Goal: Task Accomplishment & Management: Manage account settings

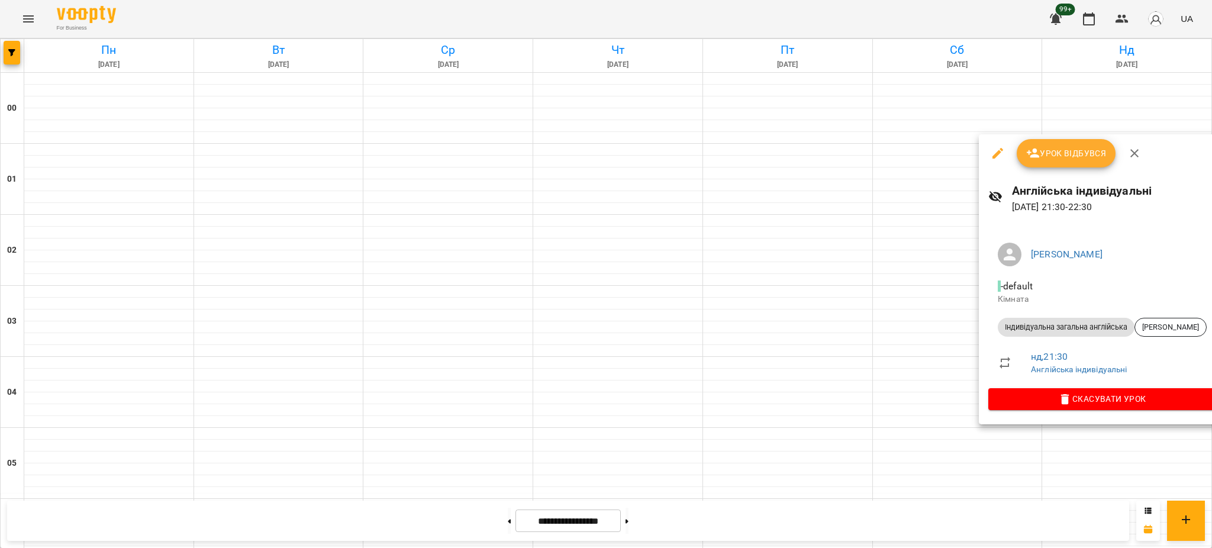
scroll to position [1211, 0]
click at [820, 186] on div at bounding box center [606, 274] width 1212 height 548
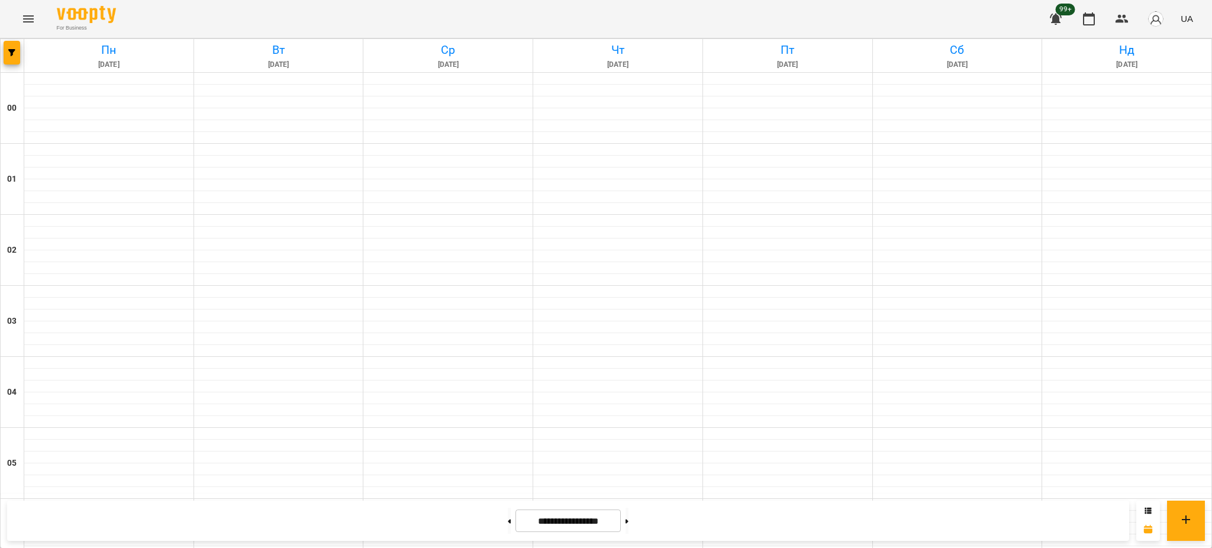
scroll to position [737, 0]
click at [508, 526] on button at bounding box center [509, 521] width 3 height 26
type input "**********"
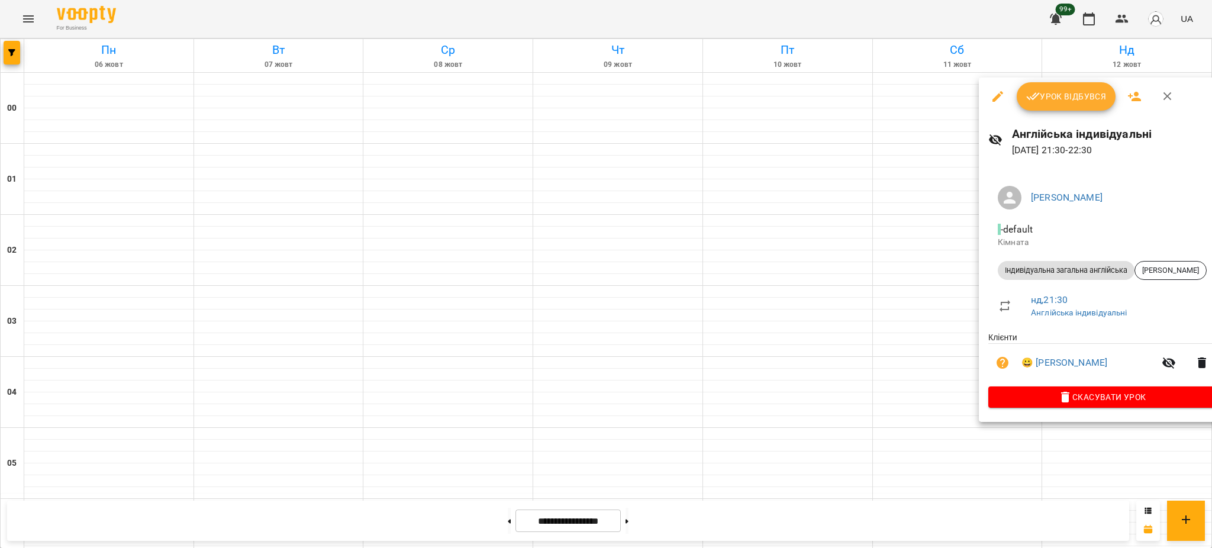
click at [1063, 102] on span "Урок відбувся" at bounding box center [1066, 96] width 80 height 14
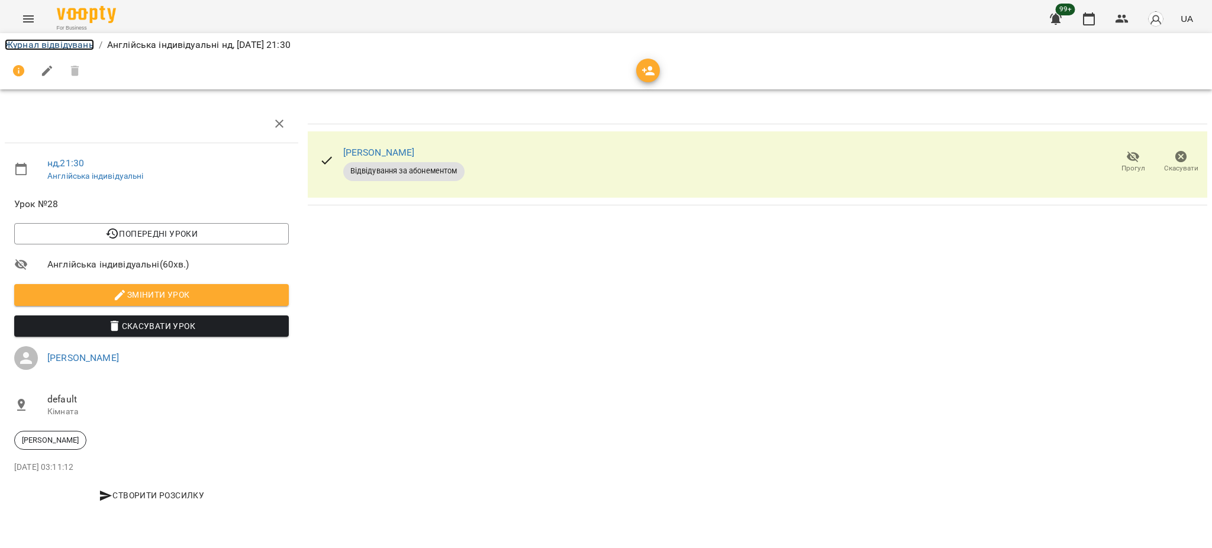
drag, startPoint x: 91, startPoint y: 47, endPoint x: 104, endPoint y: 56, distance: 16.6
click at [91, 47] on link "Журнал відвідувань" at bounding box center [49, 44] width 89 height 11
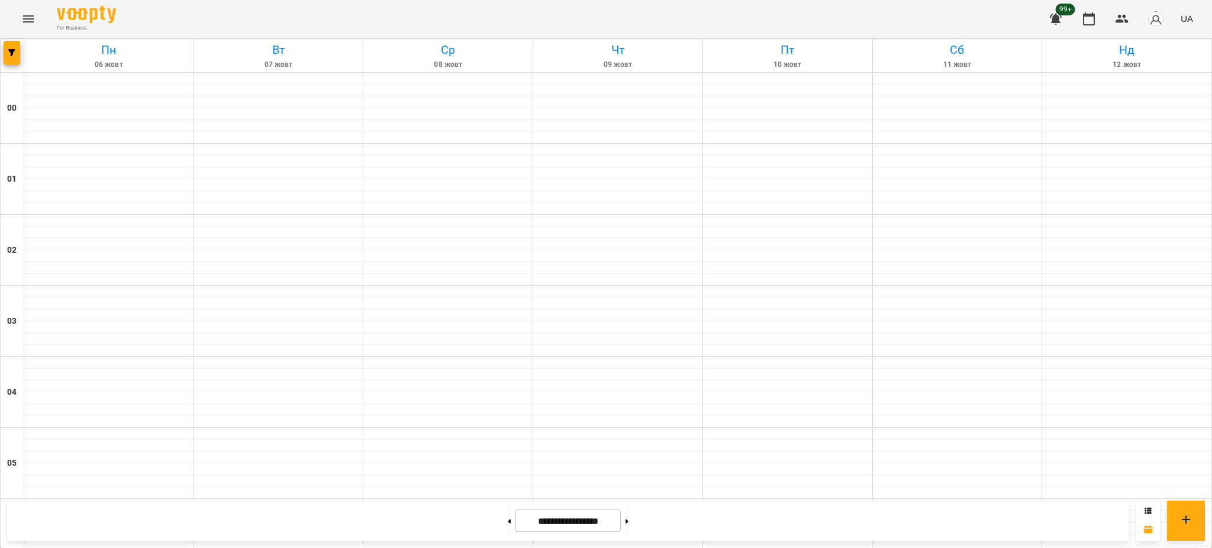
click at [1142, 514] on div at bounding box center [1148, 521] width 24 height 40
click at [1144, 512] on div at bounding box center [1148, 521] width 24 height 40
click at [1151, 505] on div at bounding box center [1148, 521] width 24 height 40
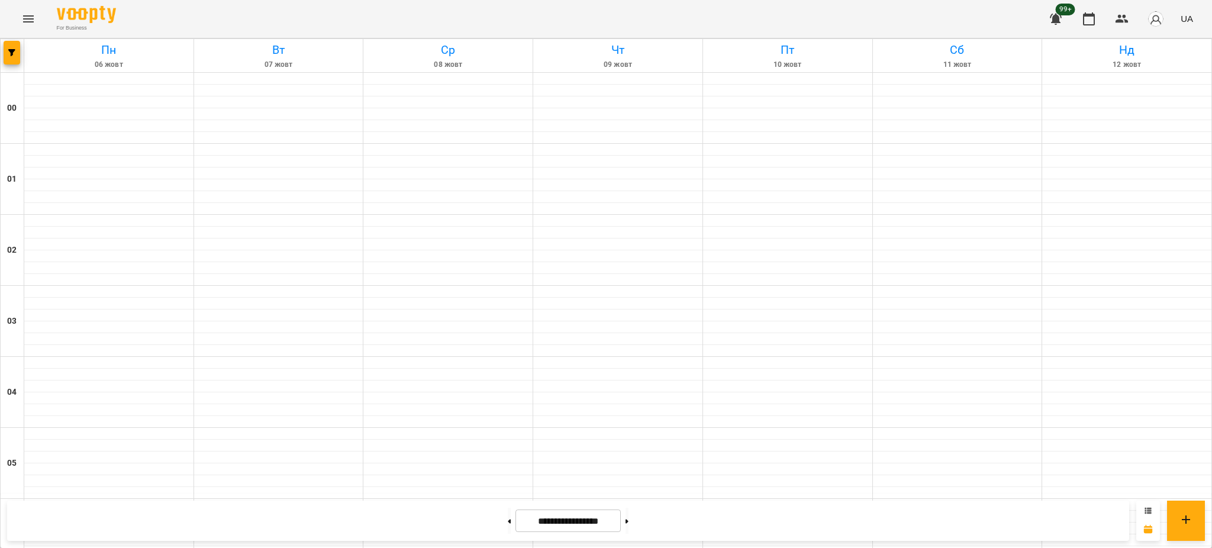
click at [1149, 512] on icon at bounding box center [1148, 510] width 7 height 6
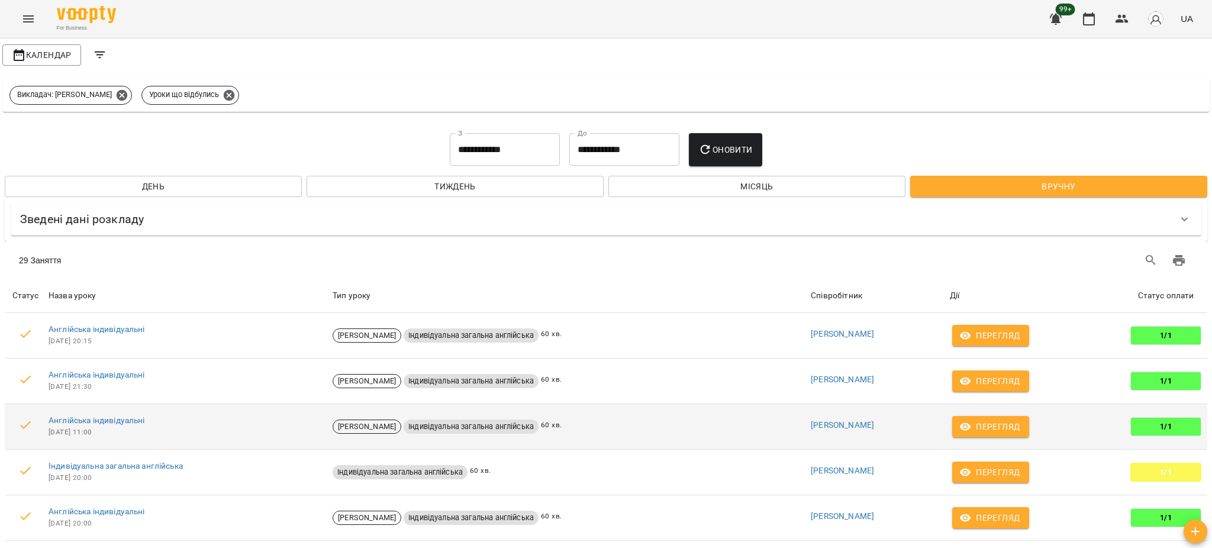
scroll to position [0, 0]
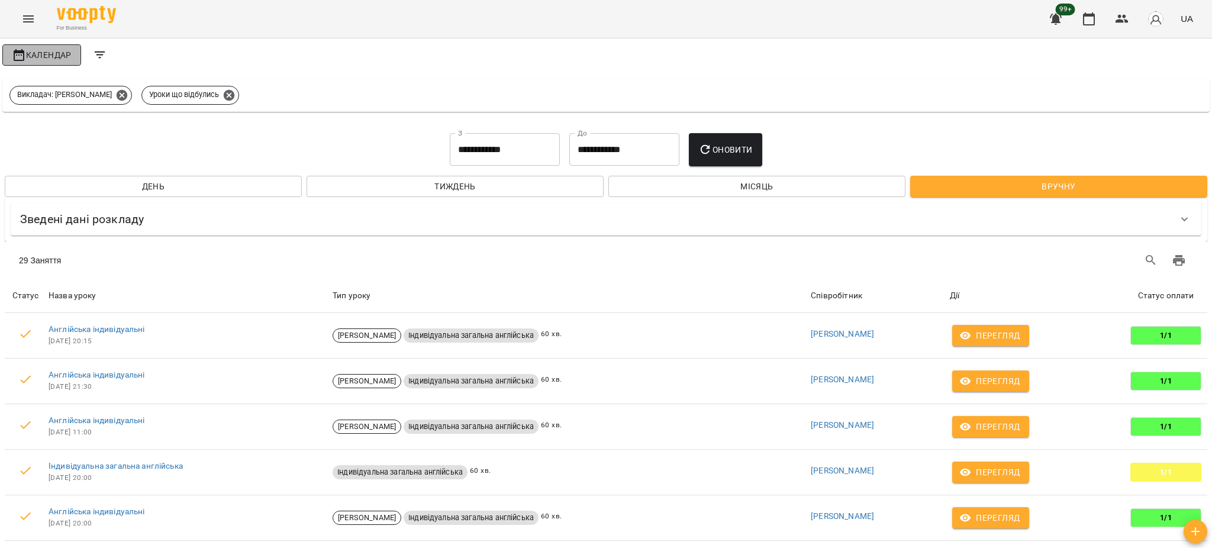
click at [41, 61] on span "Календар" at bounding box center [42, 55] width 60 height 14
